Goal: Transaction & Acquisition: Purchase product/service

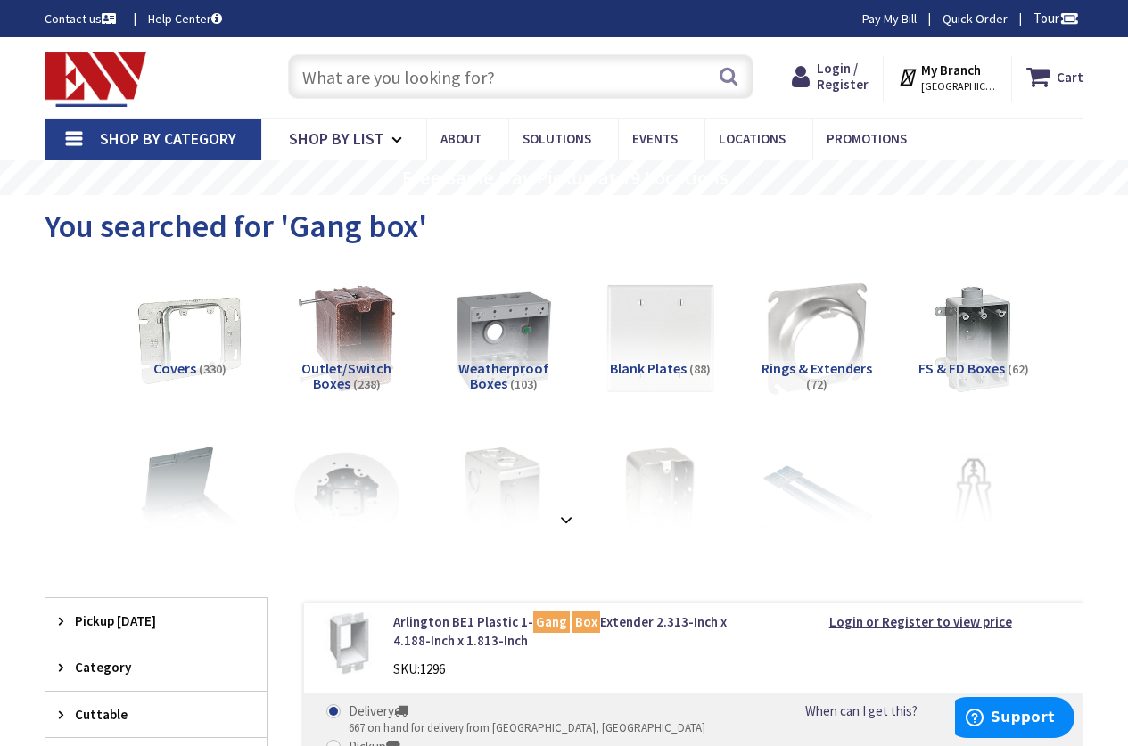
click at [437, 78] on input "text" at bounding box center [520, 76] width 465 height 45
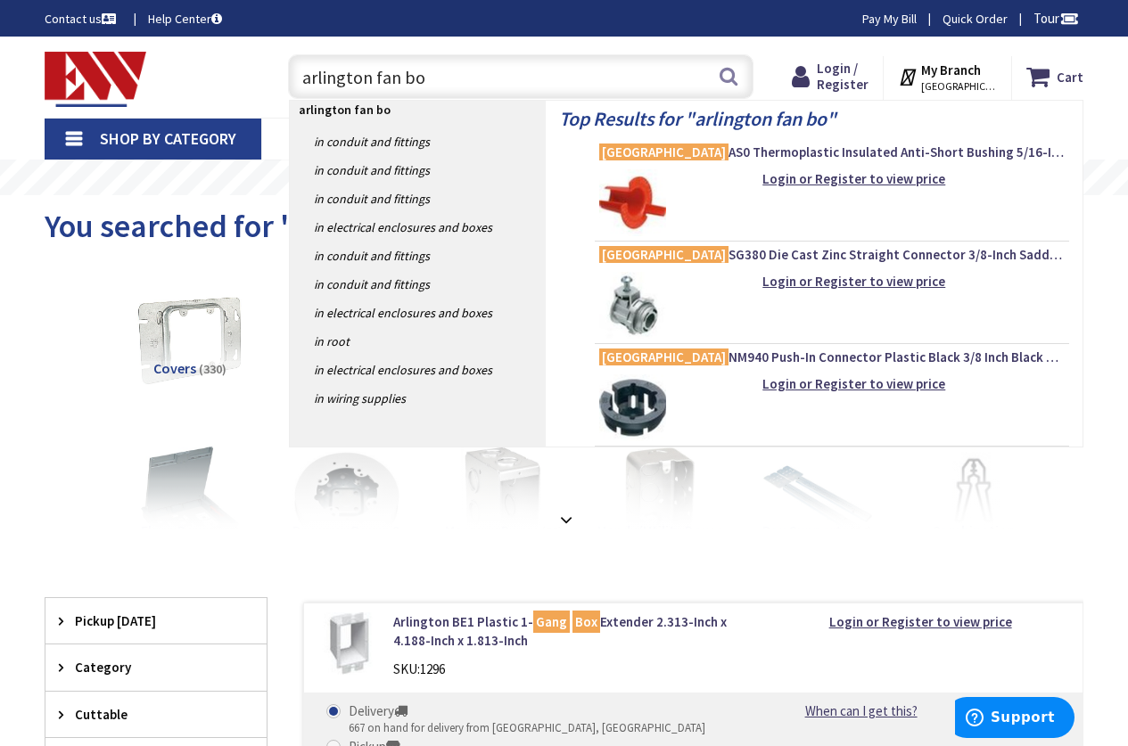
type input "arlington fan box"
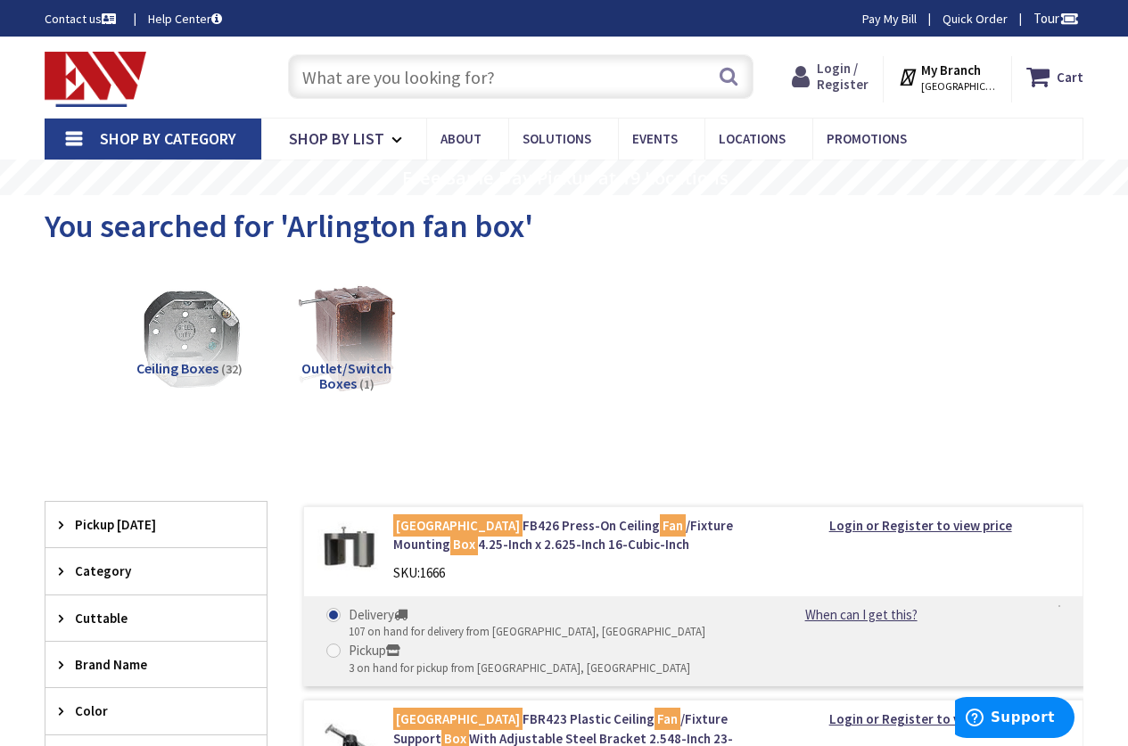
click at [860, 62] on span "Login / Register" at bounding box center [843, 76] width 52 height 33
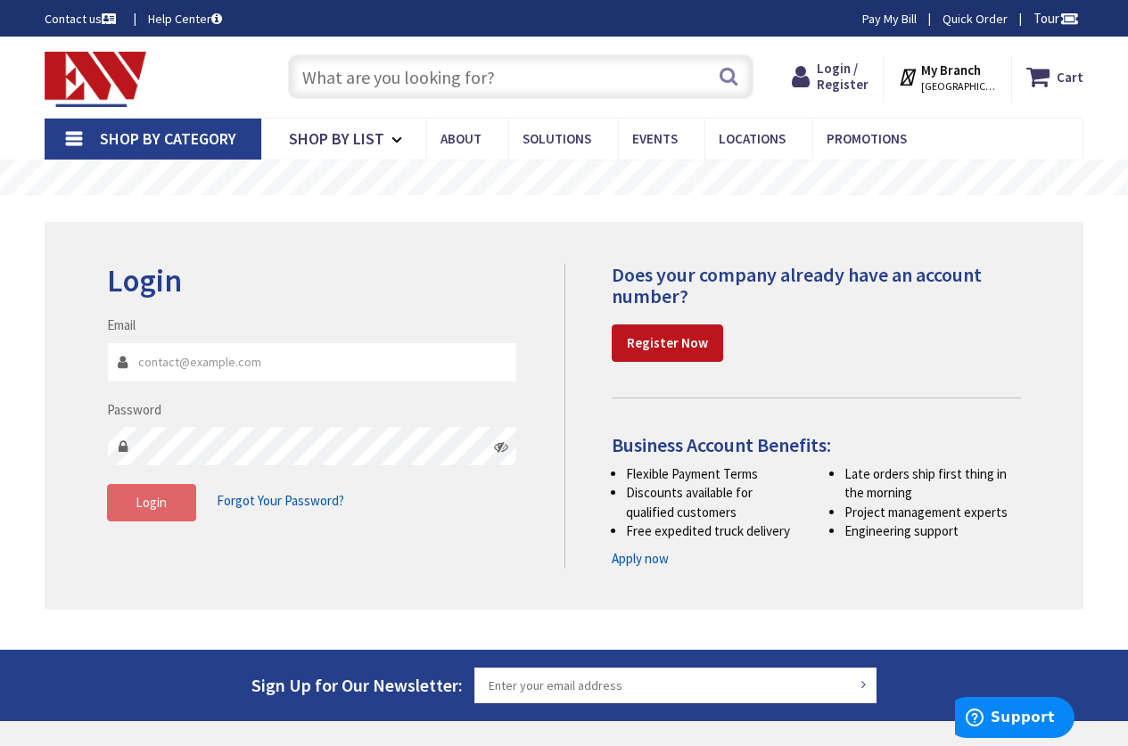
type input "[PERSON_NAME][EMAIL_ADDRESS][DOMAIN_NAME]"
click at [166, 497] on span "Login" at bounding box center [151, 502] width 31 height 17
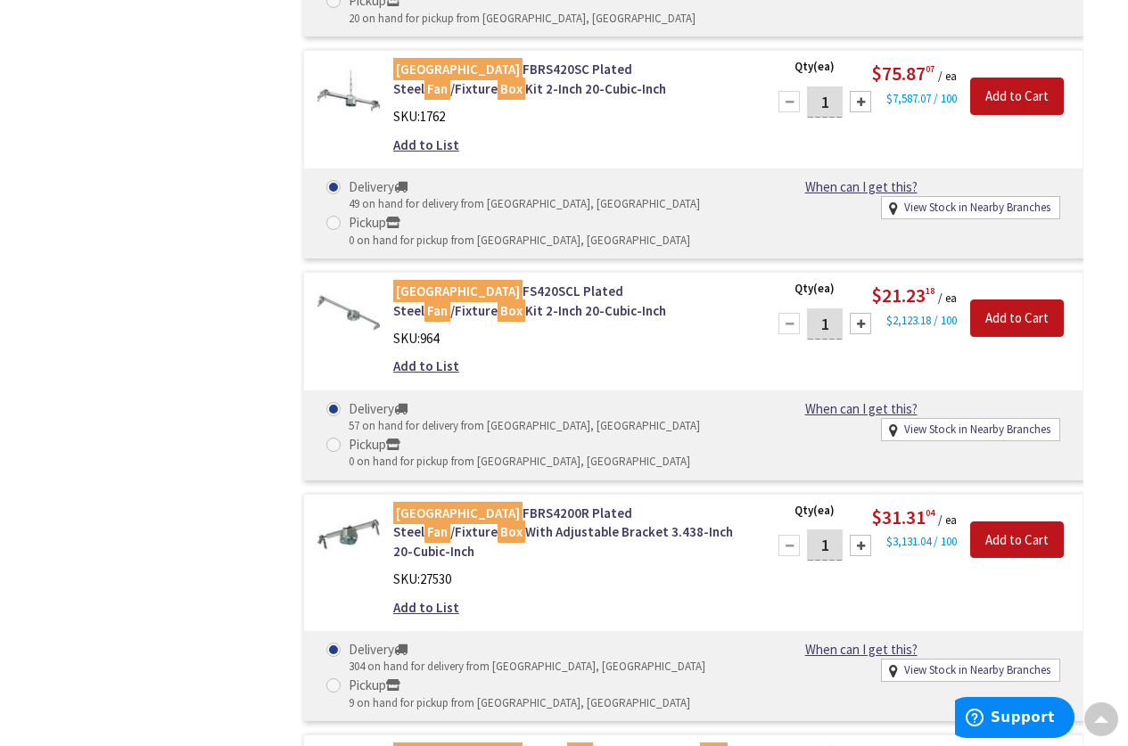
scroll to position [2920, 0]
